Goal: Check status: Check status

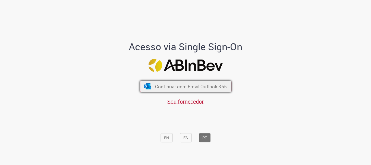
click at [173, 87] on span "Continuar com Email Outlook 365" at bounding box center [191, 86] width 72 height 6
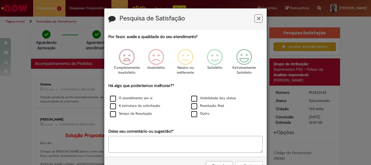
click at [258, 15] on button "Feedback" at bounding box center [259, 18] width 8 height 8
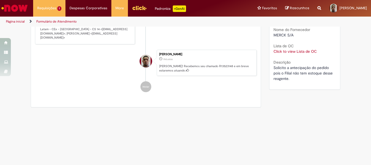
scroll to position [89, 0]
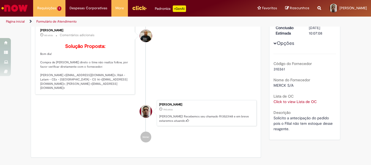
click at [301, 102] on link "Click to view Lista de OC" at bounding box center [295, 101] width 43 height 5
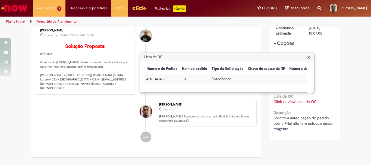
click at [309, 57] on span "×" at bounding box center [308, 57] width 3 height 7
